Goal: Task Accomplishment & Management: Manage account settings

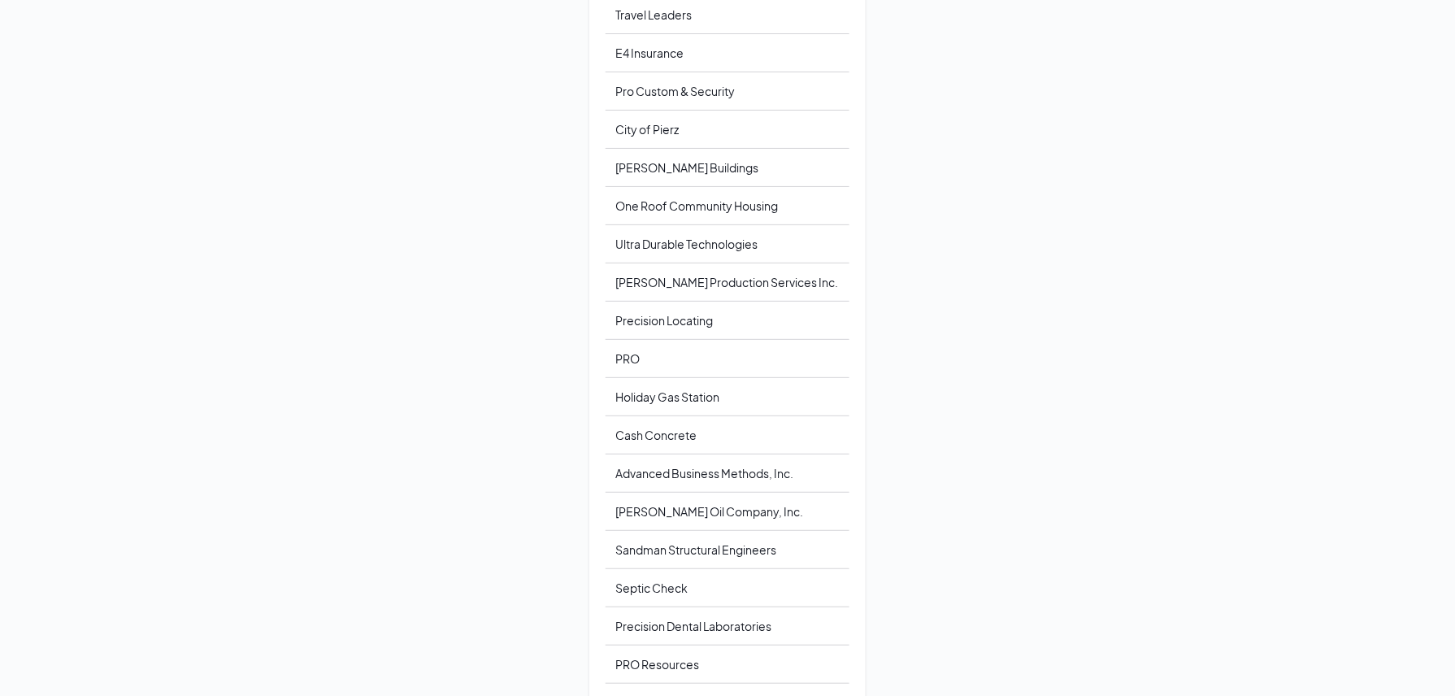
click at [1120, 239] on div "Choose an account Detroit Lakes Community and Cultural Center Travel Leaders E4…" at bounding box center [727, 348] width 1455 height 696
click at [690, 13] on div "Travel Leaders" at bounding box center [728, 15] width 244 height 38
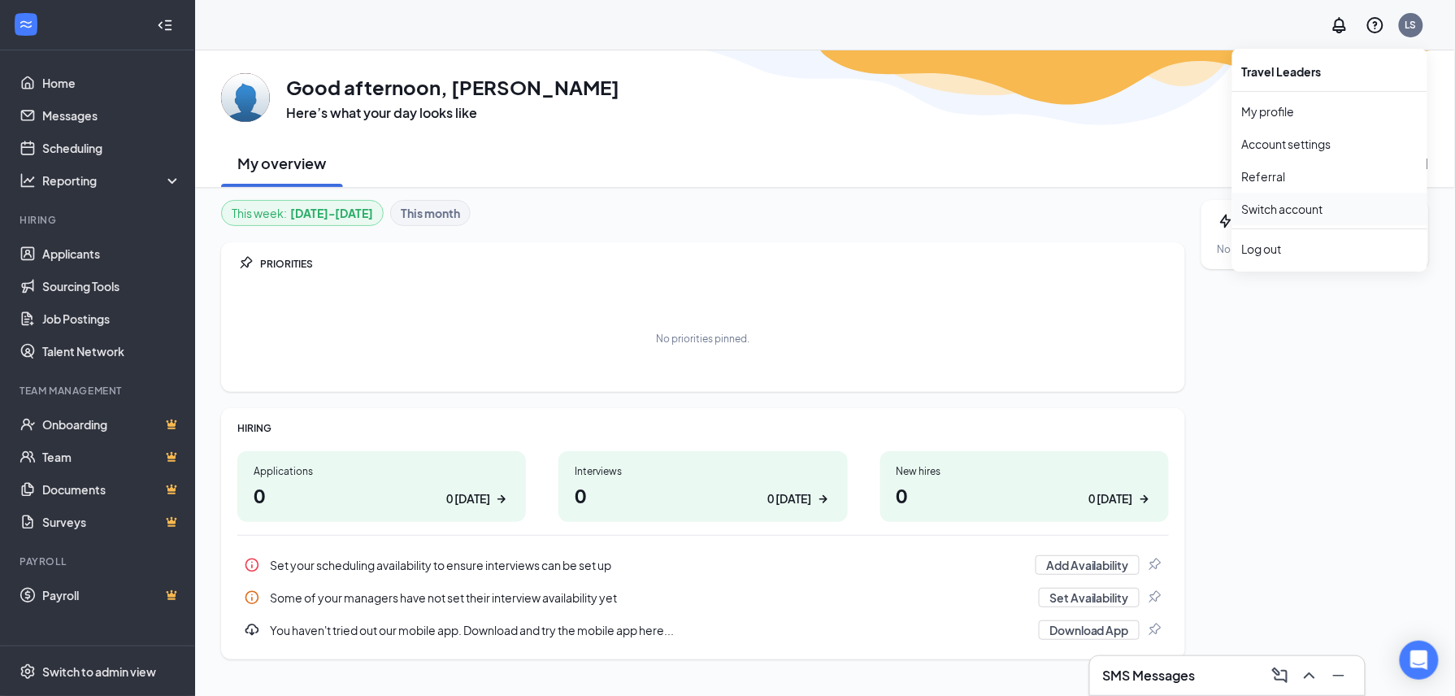
click at [1299, 202] on link "Switch account" at bounding box center [1282, 209] width 81 height 15
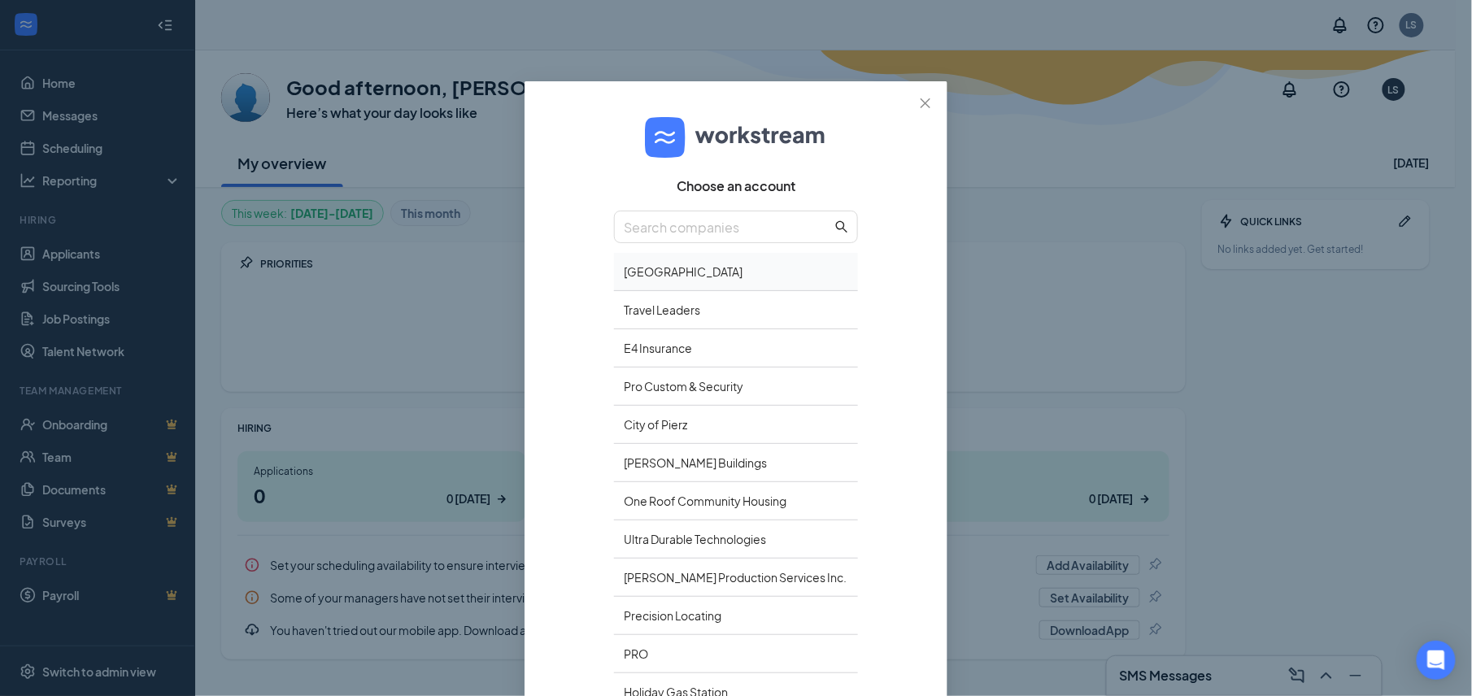
click at [690, 285] on div "[GEOGRAPHIC_DATA]" at bounding box center [736, 272] width 244 height 38
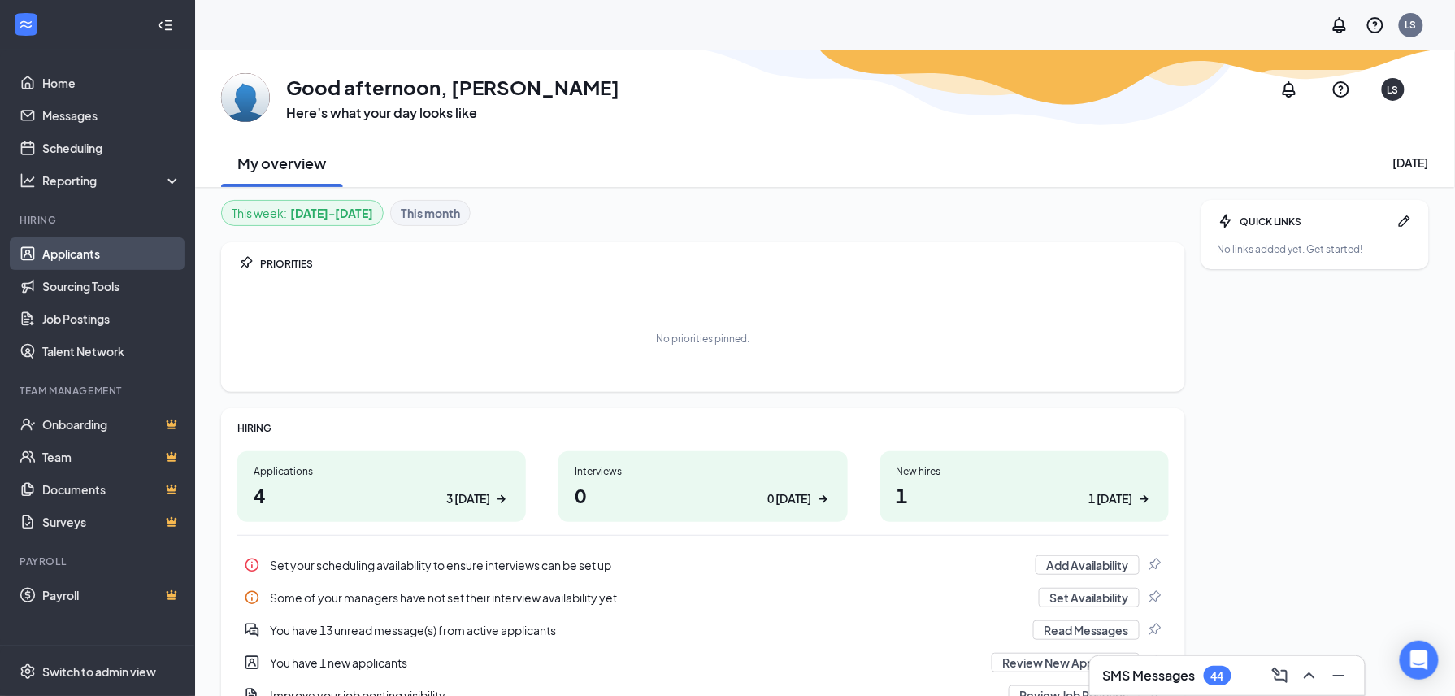
click at [62, 250] on link "Applicants" at bounding box center [111, 253] width 139 height 33
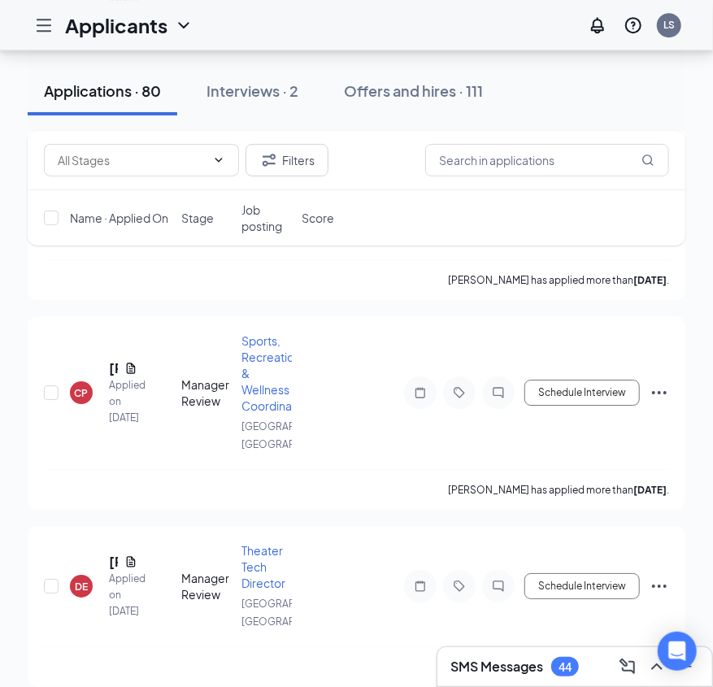
scroll to position [1842, 0]
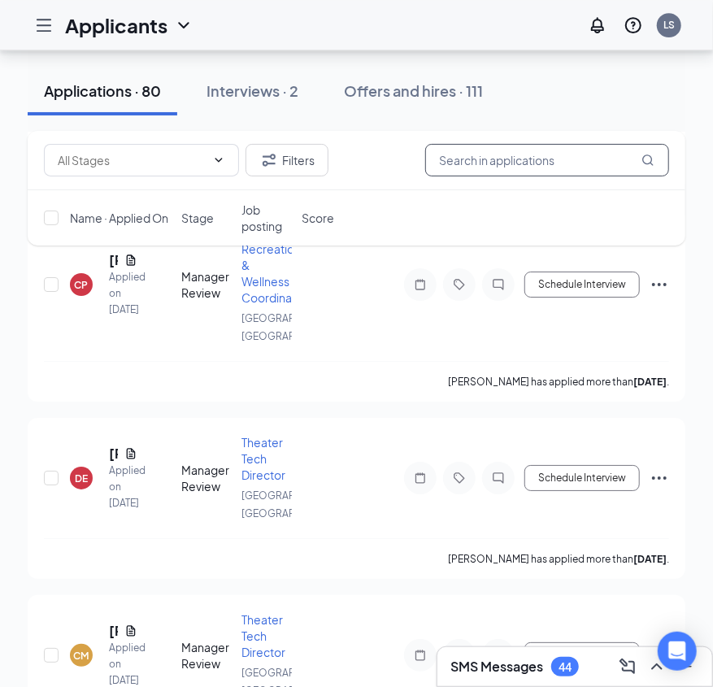
click at [577, 154] on input "text" at bounding box center [547, 160] width 244 height 33
type input "dustin"
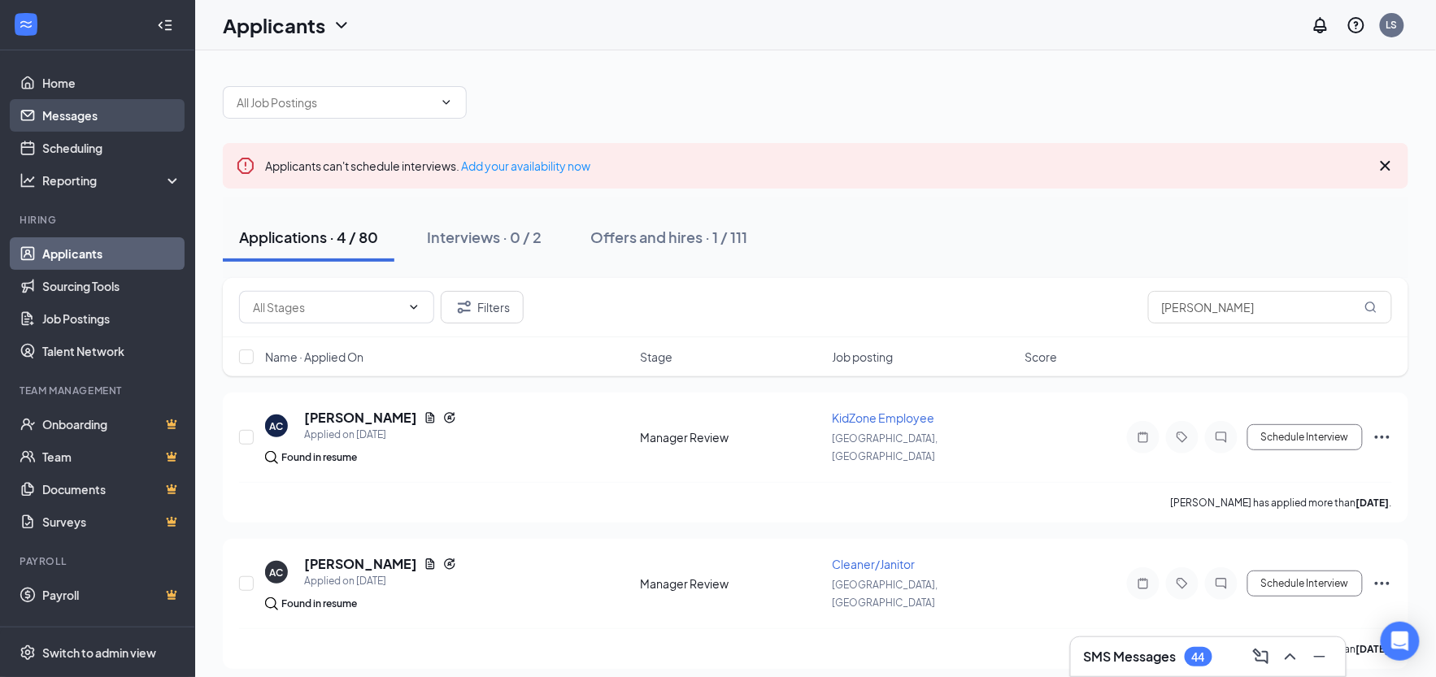
click at [89, 111] on link "Messages" at bounding box center [111, 115] width 139 height 33
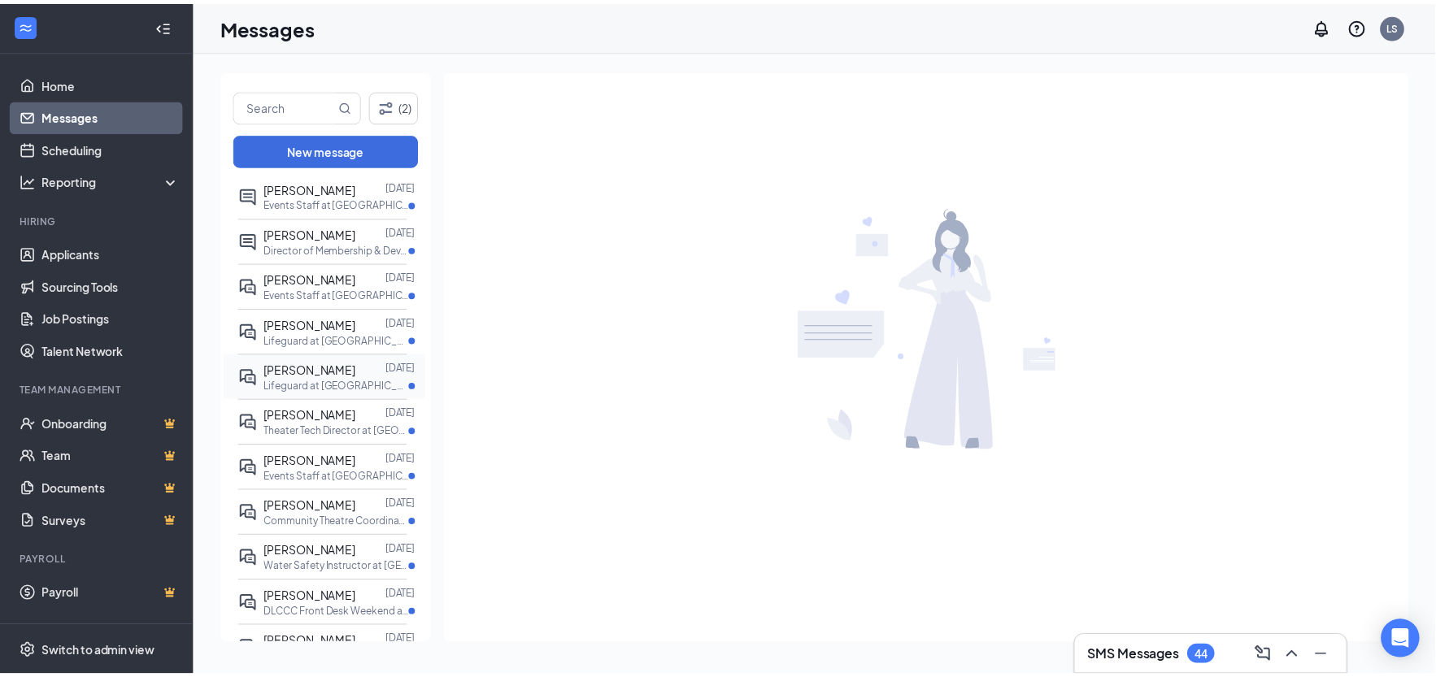
scroll to position [275, 0]
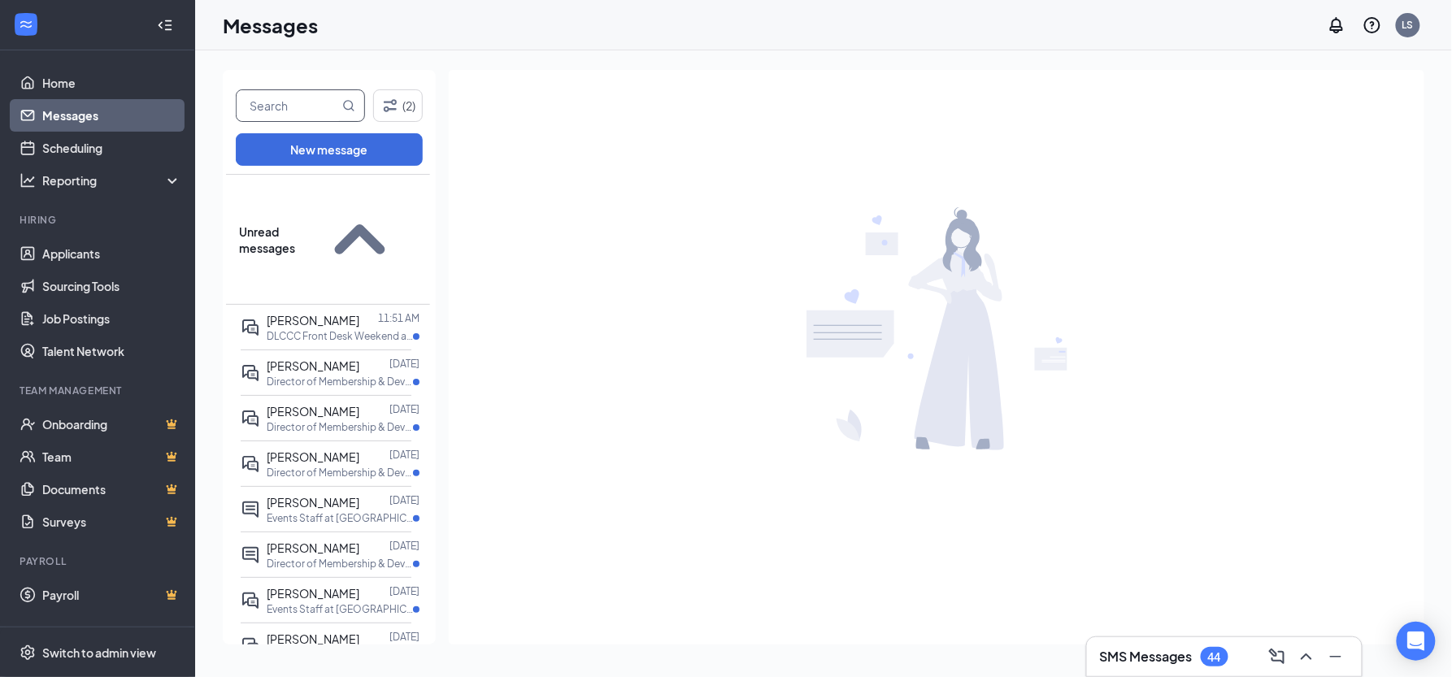
click at [280, 96] on input "text" at bounding box center [288, 105] width 102 height 31
type input "dustin"
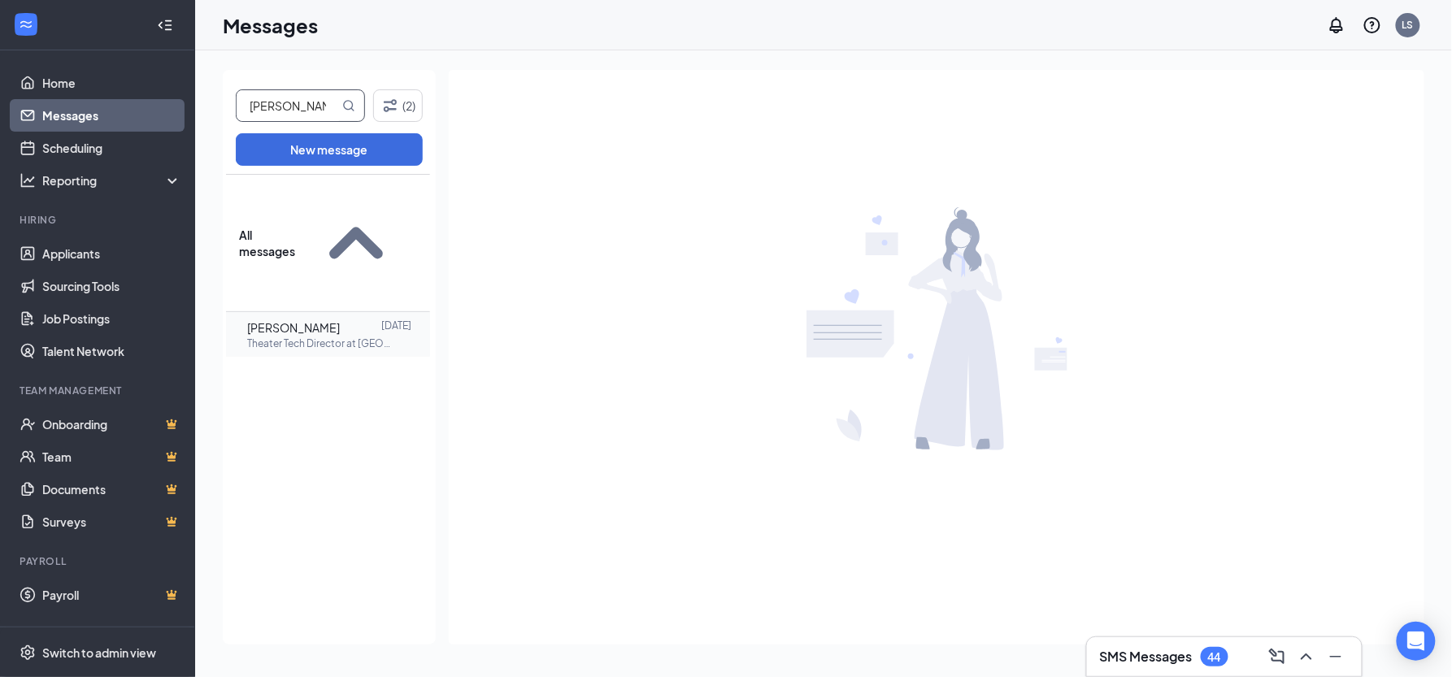
click at [346, 337] on p "Theater Tech Director at Detroit Lakes, MN" at bounding box center [320, 344] width 146 height 14
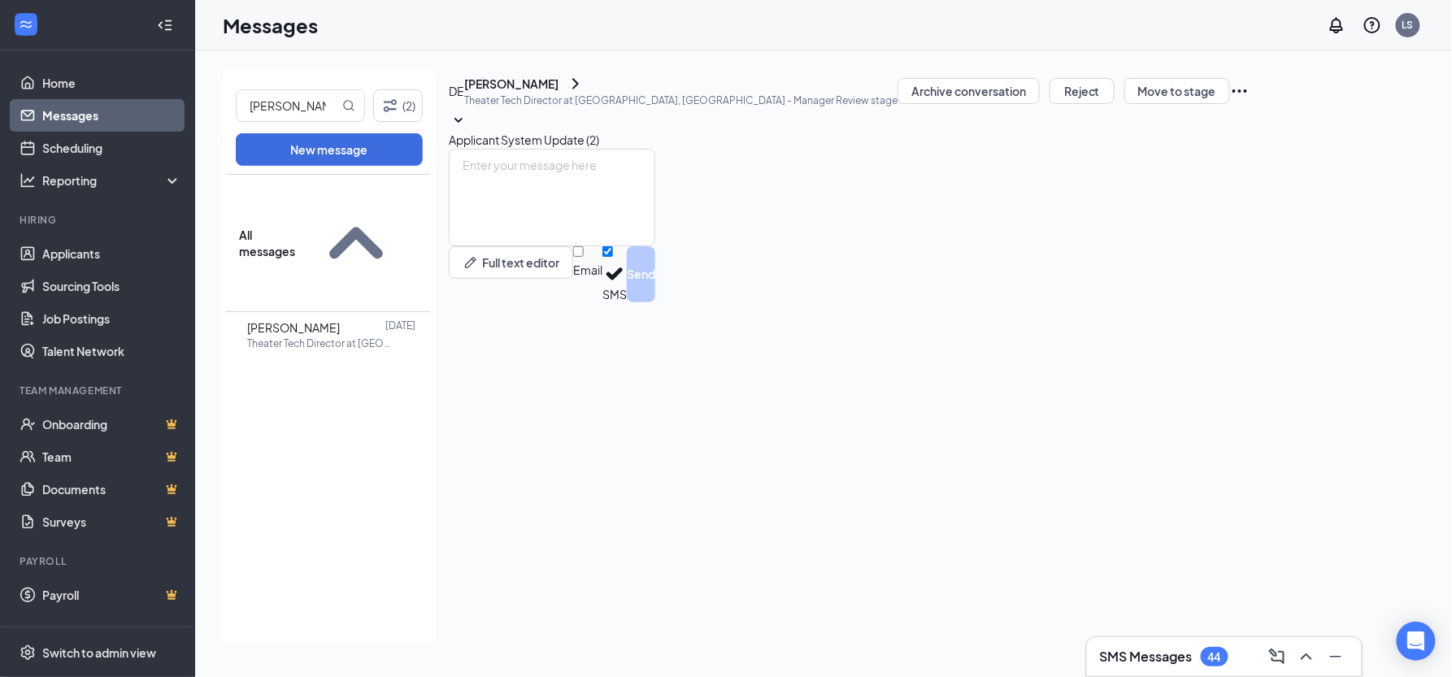
click at [326, 320] on span "dustin ellingson" at bounding box center [293, 327] width 93 height 15
drag, startPoint x: 326, startPoint y: 221, endPoint x: 294, endPoint y: 228, distance: 32.4
click at [296, 320] on span "dustin ellingson" at bounding box center [293, 327] width 93 height 15
click at [558, 92] on div "dustin ellingson" at bounding box center [511, 84] width 94 height 16
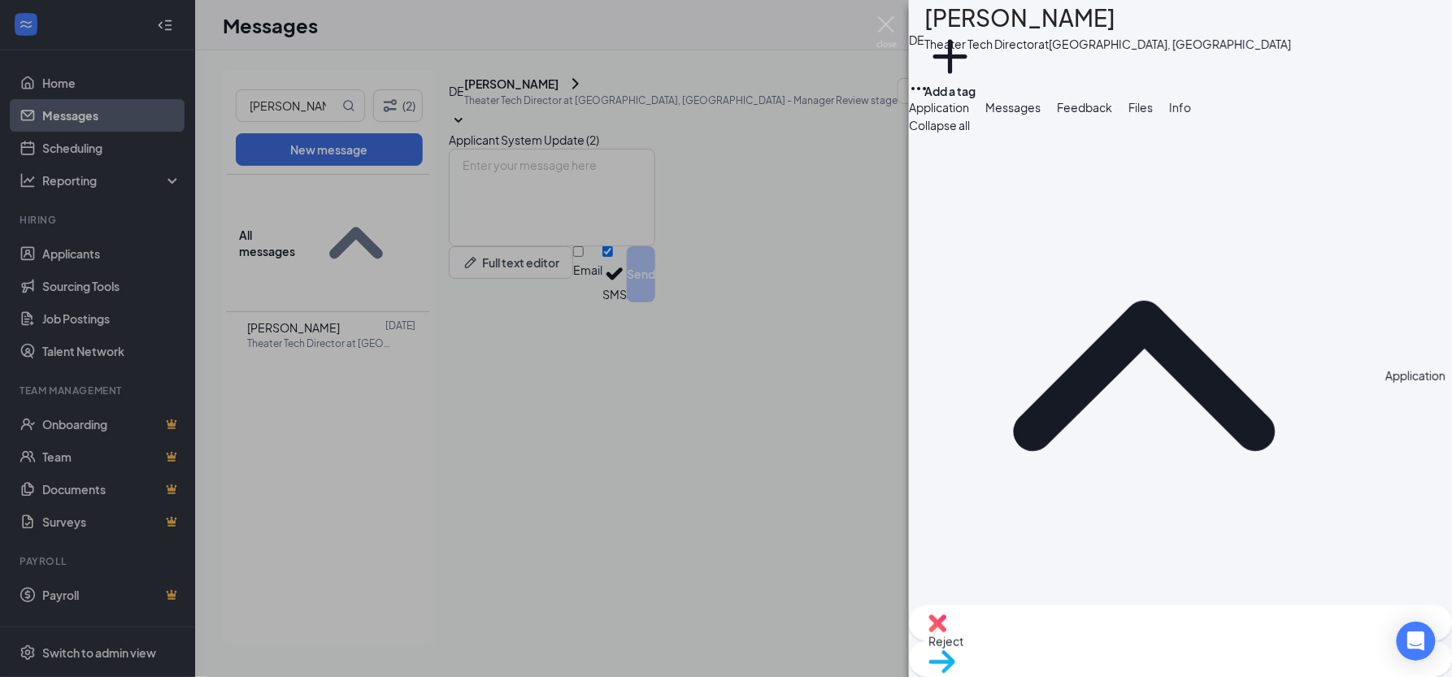
drag, startPoint x: 1335, startPoint y: 271, endPoint x: 1201, endPoint y: 271, distance: 134.2
copy span "plumwrinkles@hotmail.com"
click at [595, 273] on div "DE dustin ellingson Theater Tech Director at Detroit Lakes, MN Add a tag Applic…" at bounding box center [726, 338] width 1452 height 677
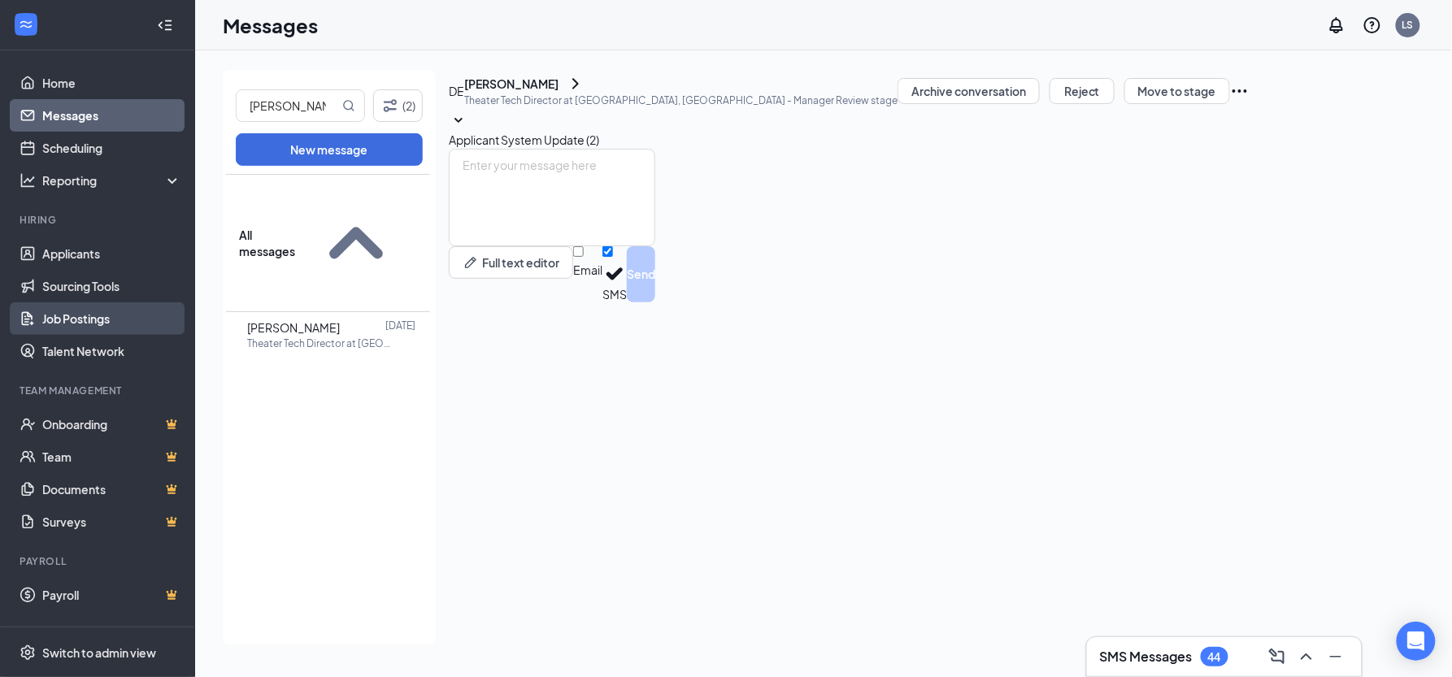
click at [98, 316] on link "Job Postings" at bounding box center [111, 318] width 139 height 33
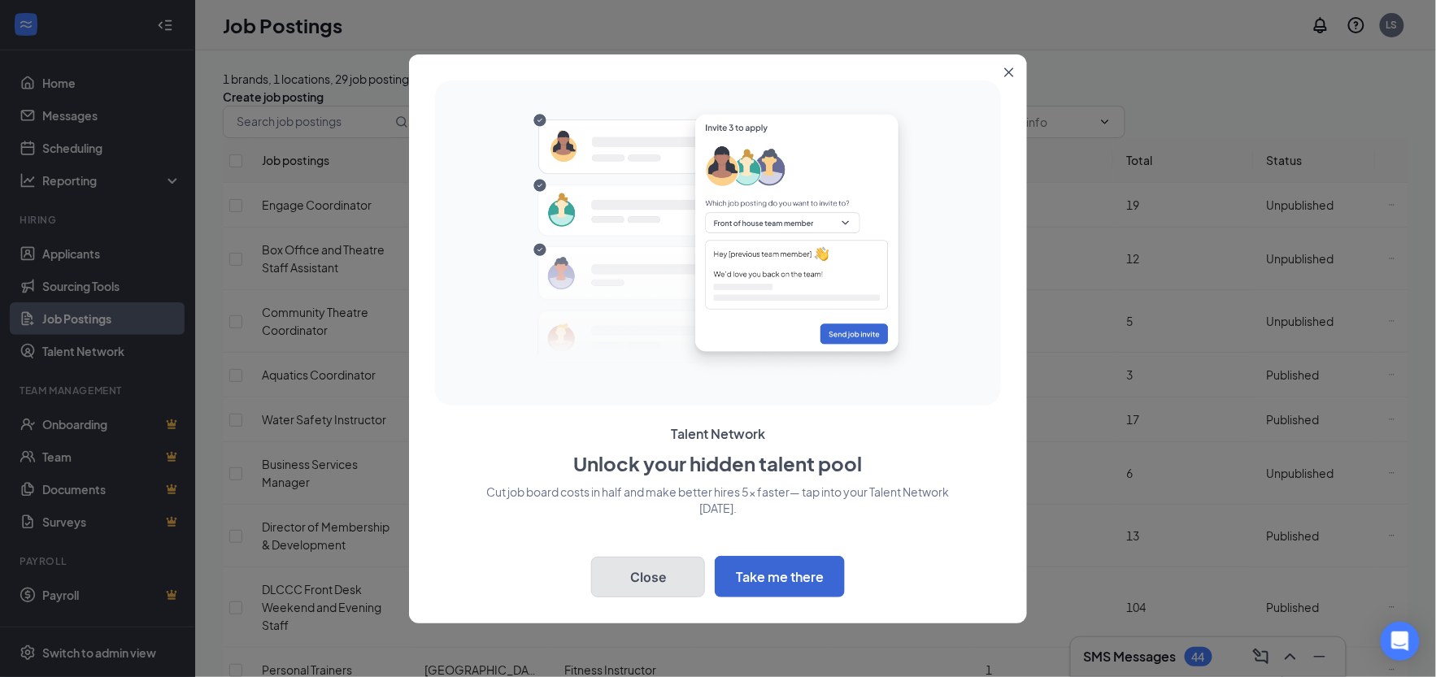
click at [646, 573] on button "Close" at bounding box center [648, 577] width 114 height 41
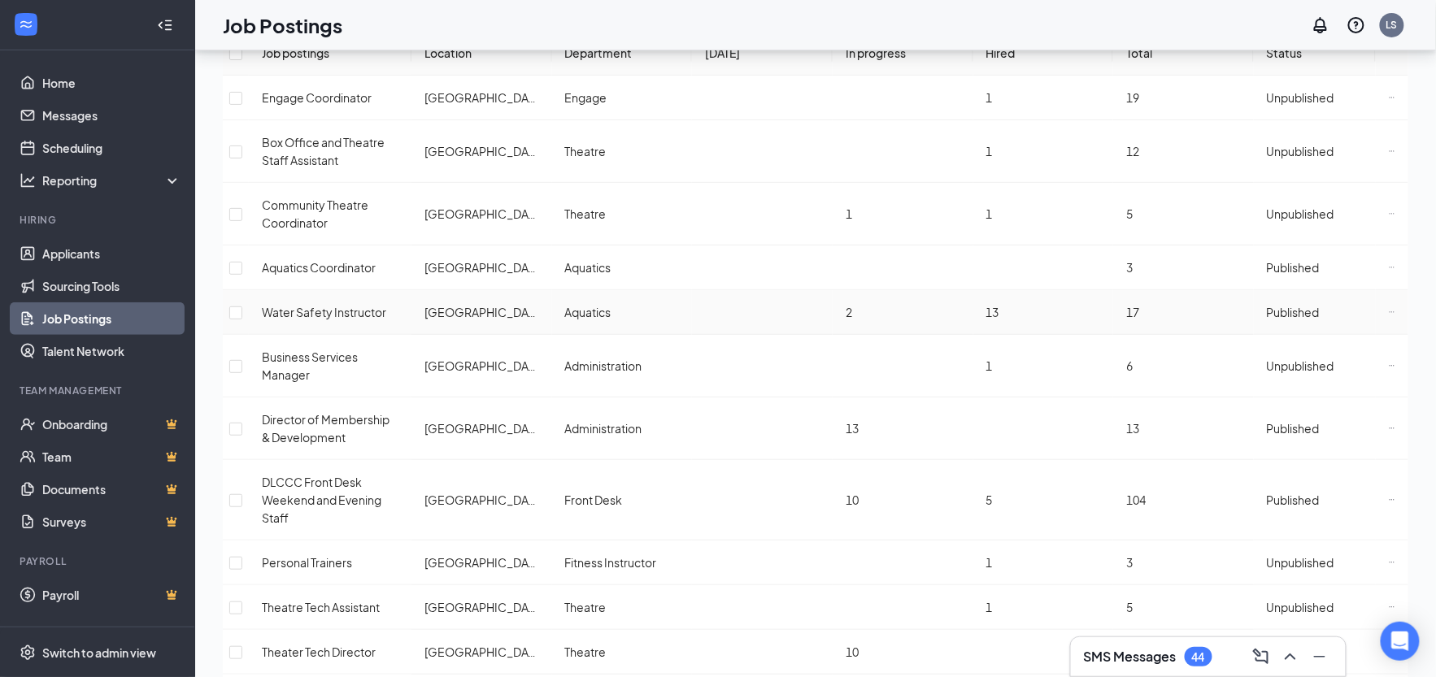
scroll to position [108, 0]
click at [242, 646] on input "checkbox" at bounding box center [235, 652] width 13 height 13
checkbox input "true"
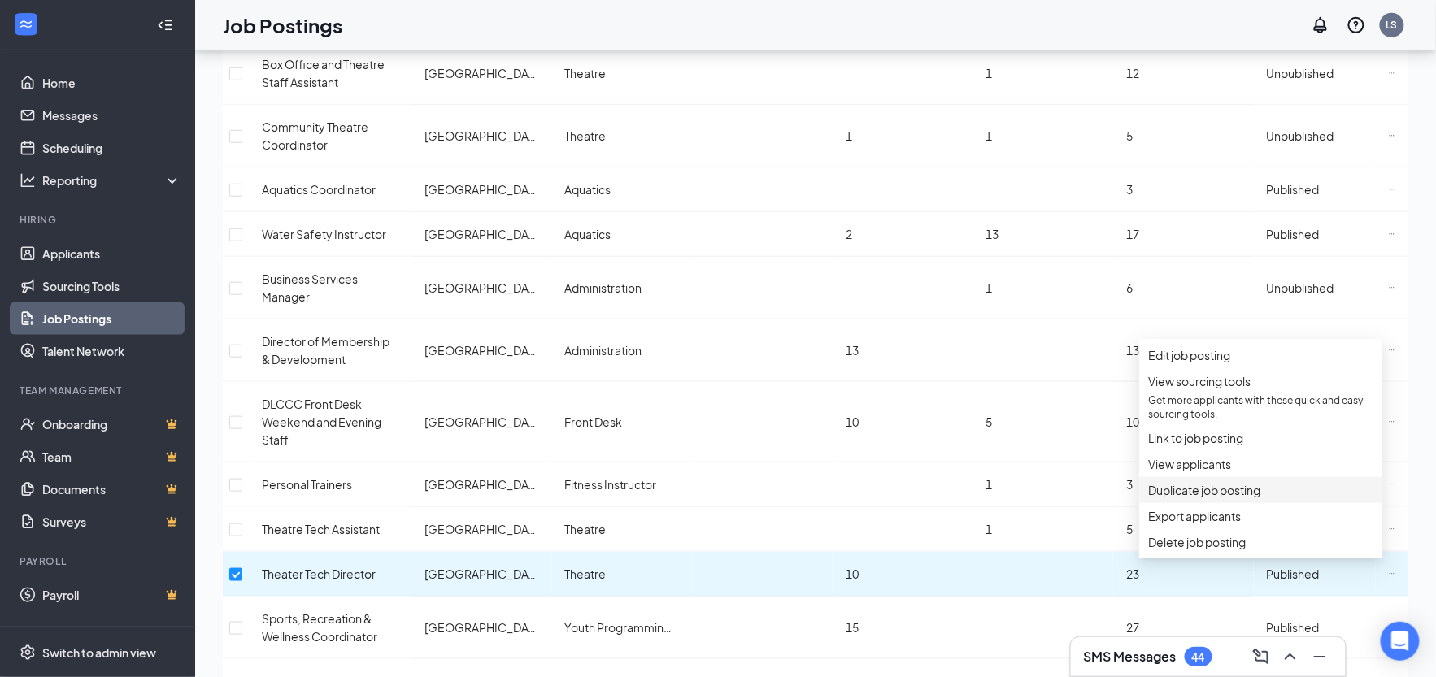
scroll to position [325, 0]
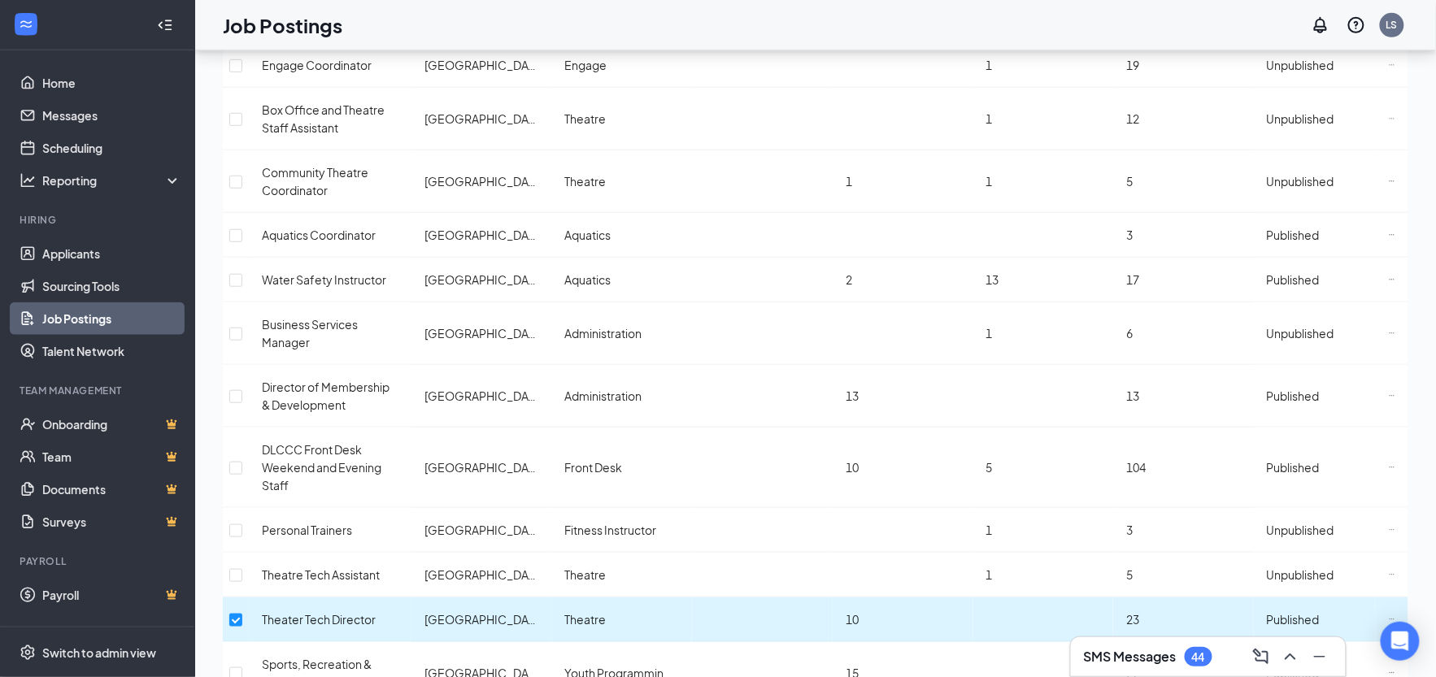
click at [1295, 612] on span "Published" at bounding box center [1293, 619] width 53 height 15
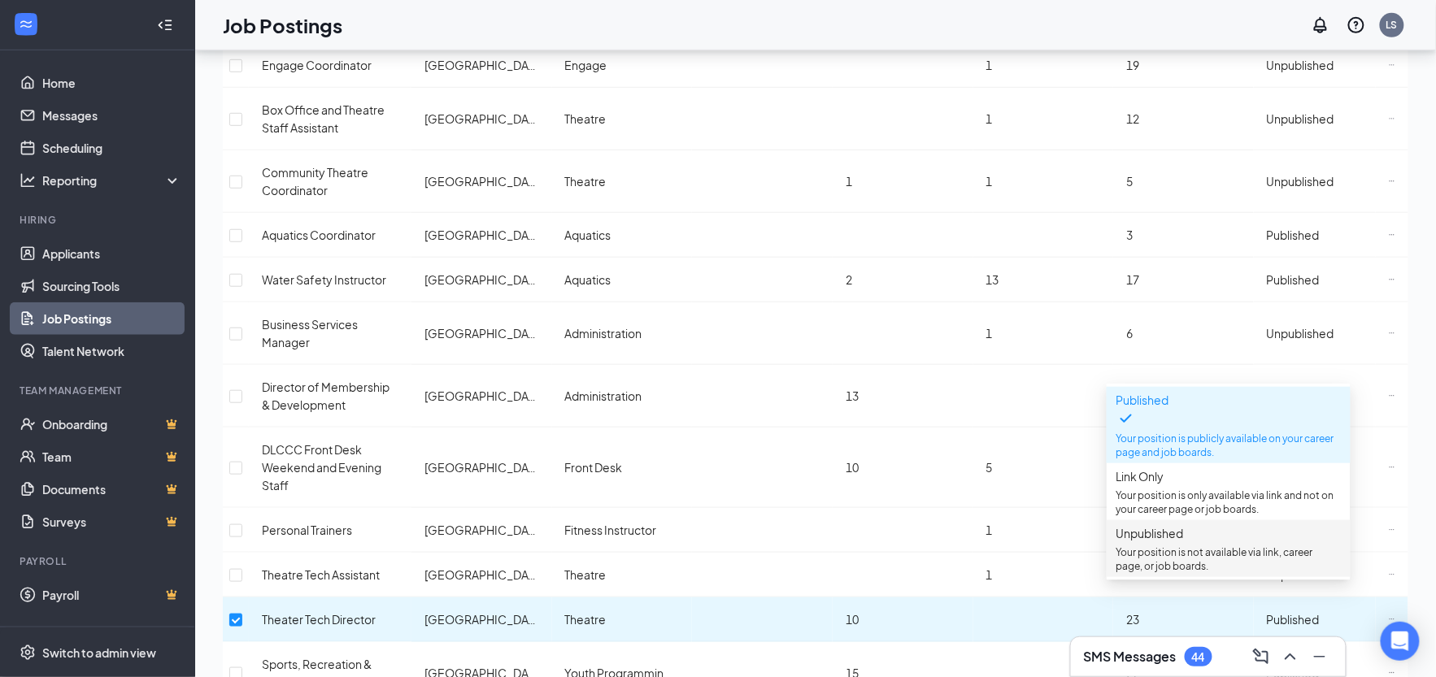
click at [1184, 541] on span "Unpublished" at bounding box center [1149, 533] width 67 height 15
